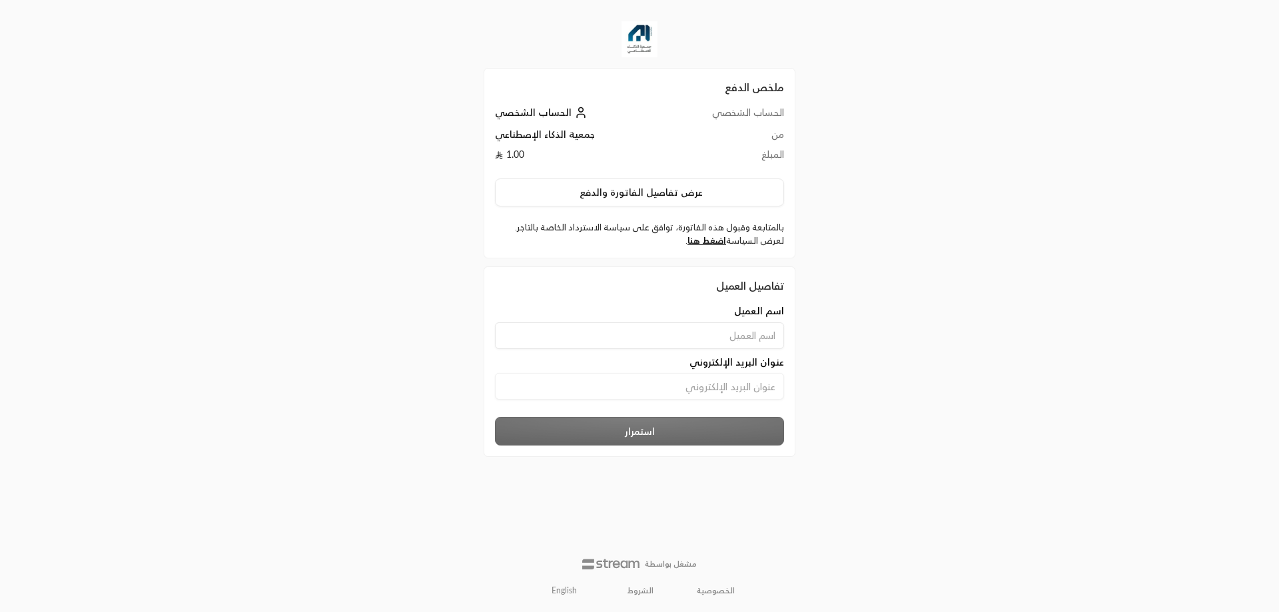
click at [690, 348] on input at bounding box center [639, 336] width 289 height 27
type input "ahmedelmallah"
click at [658, 394] on input at bounding box center [639, 386] width 289 height 27
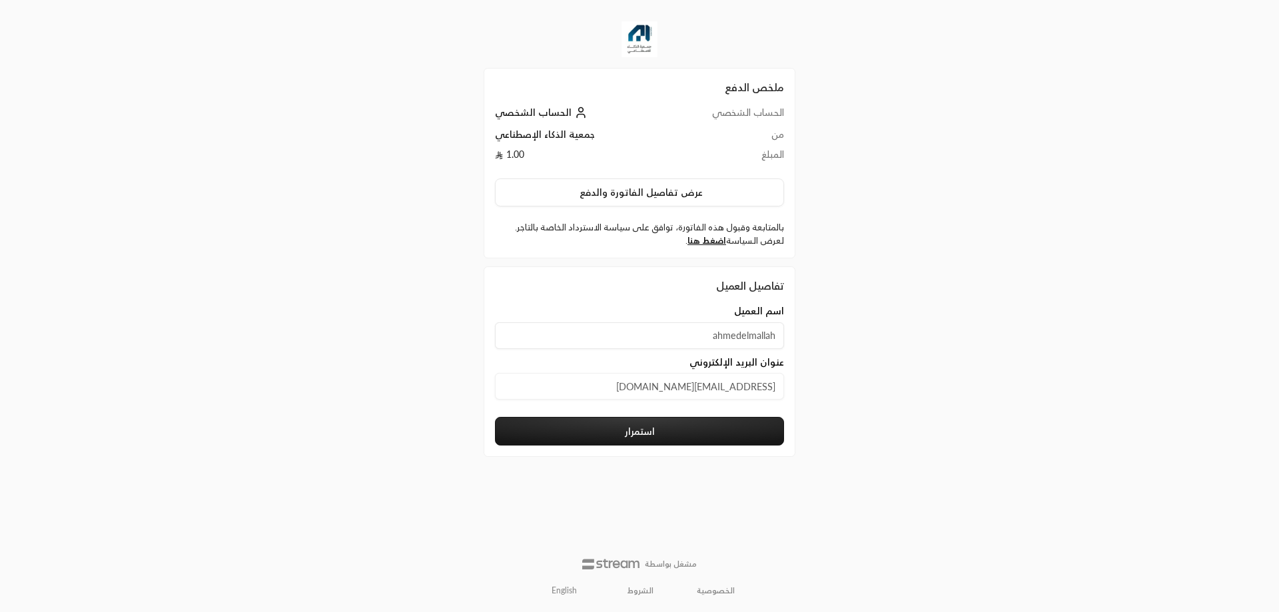
click at [676, 392] on input "[EMAIL_ADDRESS][DOMAIN_NAME]" at bounding box center [639, 386] width 289 height 27
type input "[EMAIL_ADDRESS][DOMAIN_NAME]"
click at [648, 438] on button "استمرار" at bounding box center [639, 431] width 289 height 29
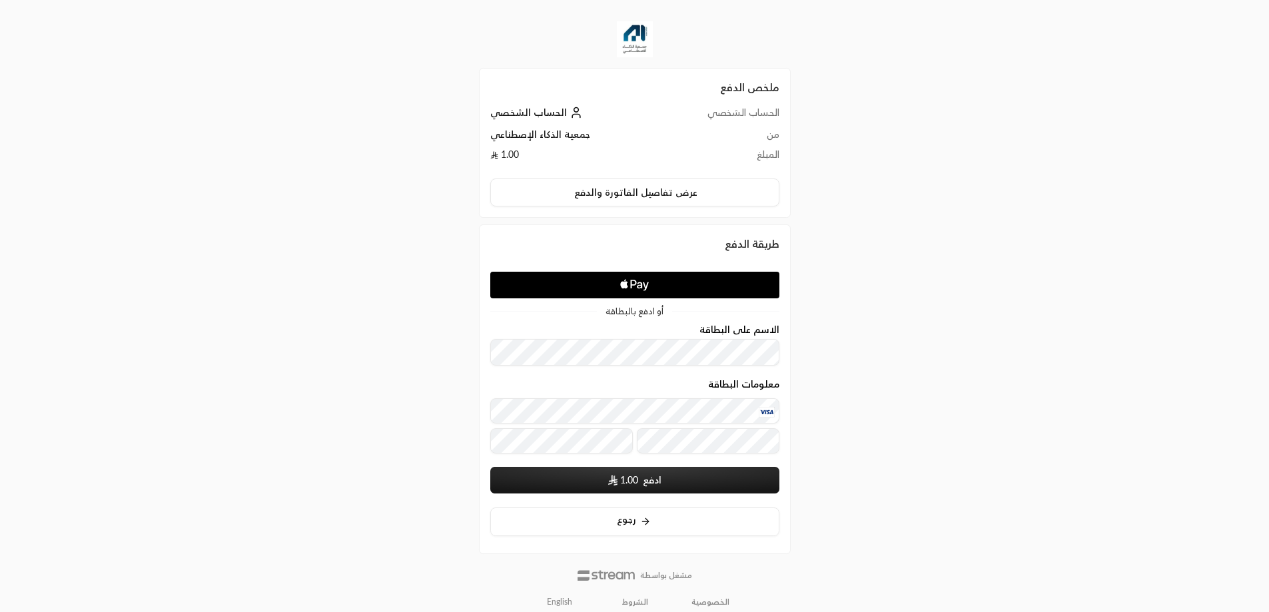
click at [644, 478] on button "ادفع 1.00" at bounding box center [634, 480] width 289 height 27
